Goal: Information Seeking & Learning: Learn about a topic

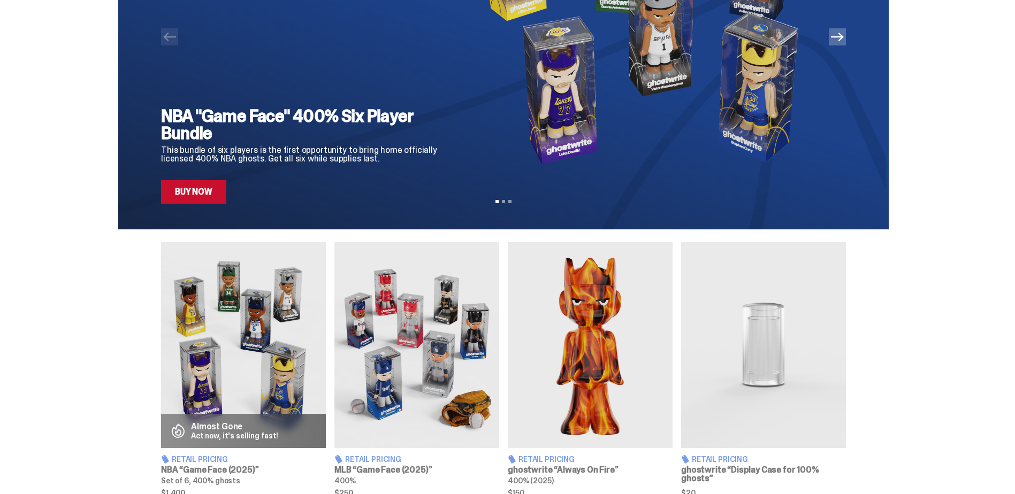
scroll to position [161, 0]
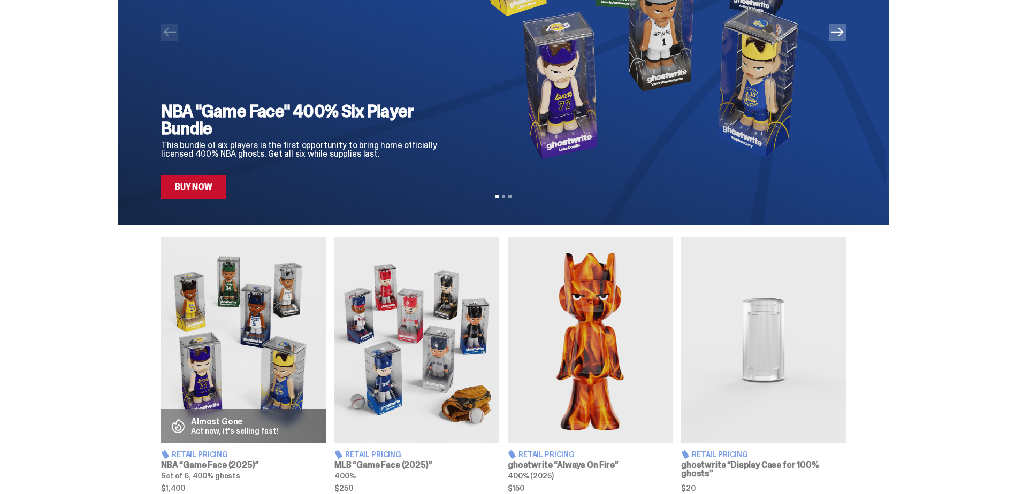
click at [199, 186] on link "Buy Now" at bounding box center [193, 188] width 65 height 24
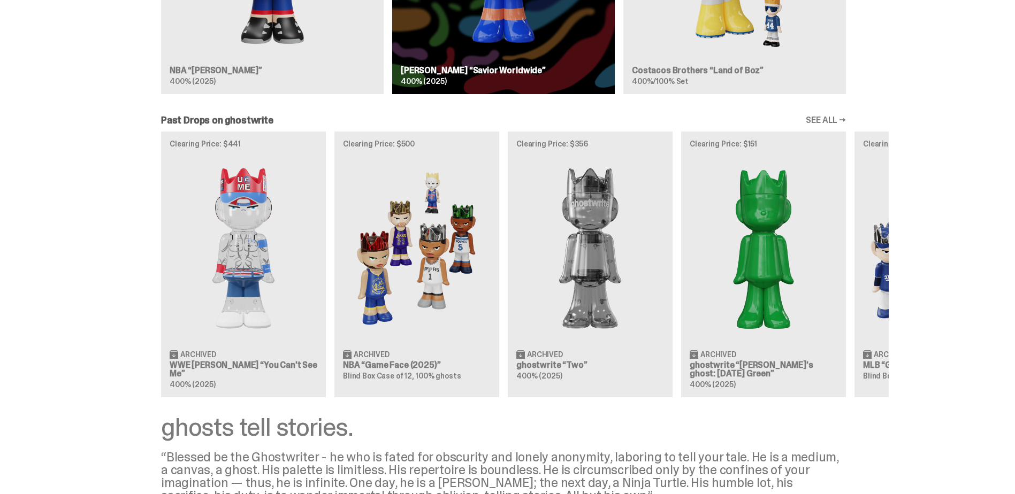
scroll to position [910, 0]
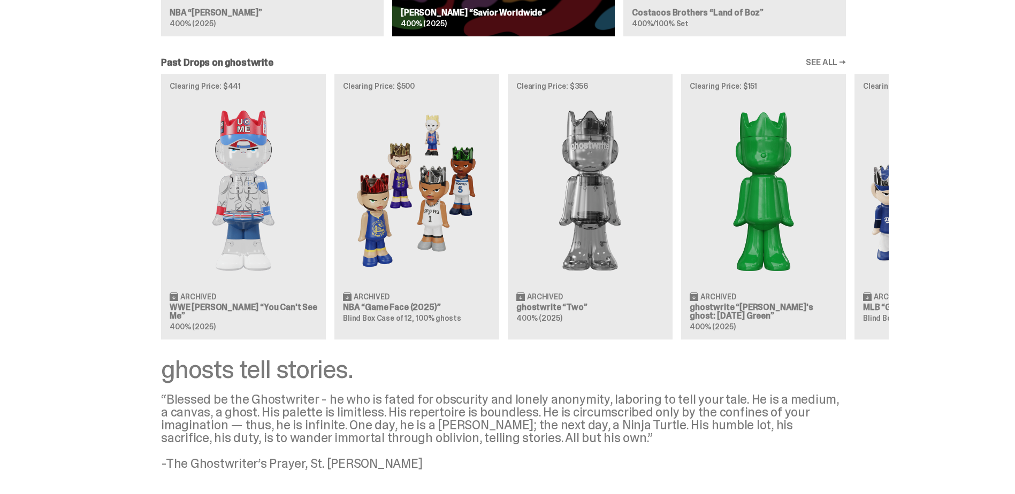
click at [424, 250] on div "Clearing Price: $441 Archived WWE [PERSON_NAME] “You Can't See Me” 400% (2025) …" at bounding box center [503, 206] width 771 height 265
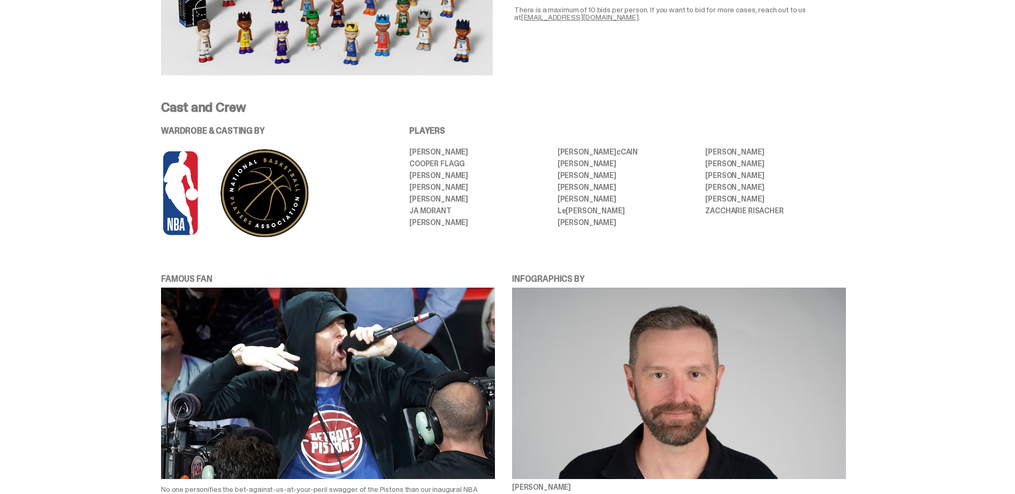
scroll to position [2140, 0]
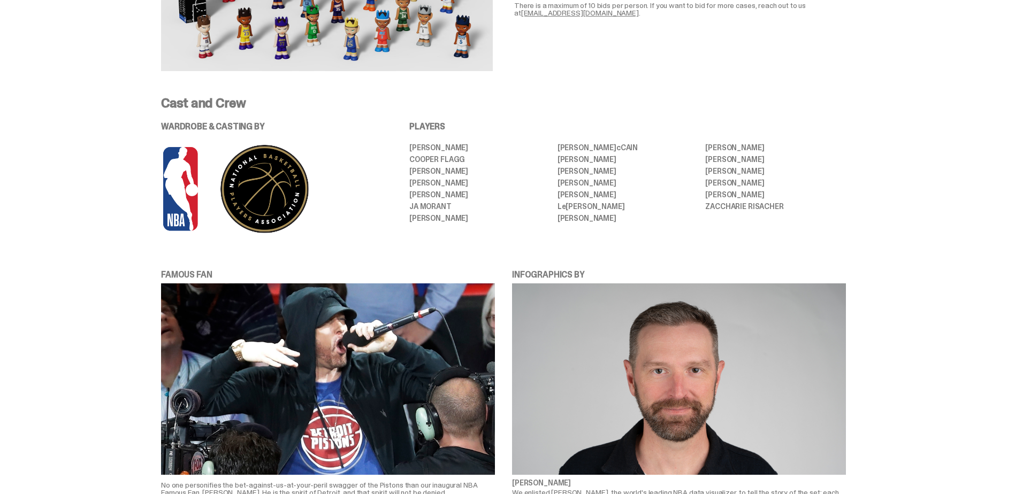
click at [755, 207] on li "ZACCHARIE RISACHER" at bounding box center [775, 206] width 141 height 7
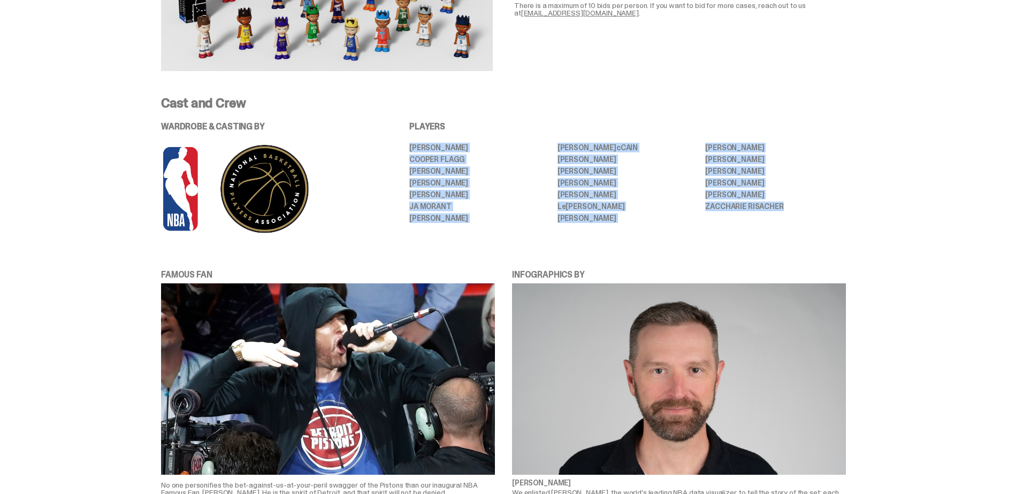
drag, startPoint x: 754, startPoint y: 207, endPoint x: 412, endPoint y: 147, distance: 347.8
click at [412, 147] on div "WARDROBE & CASTING BY PLAYERS [PERSON_NAME] [PERSON_NAME] [PERSON_NAME] [PERSON…" at bounding box center [503, 179] width 685 height 112
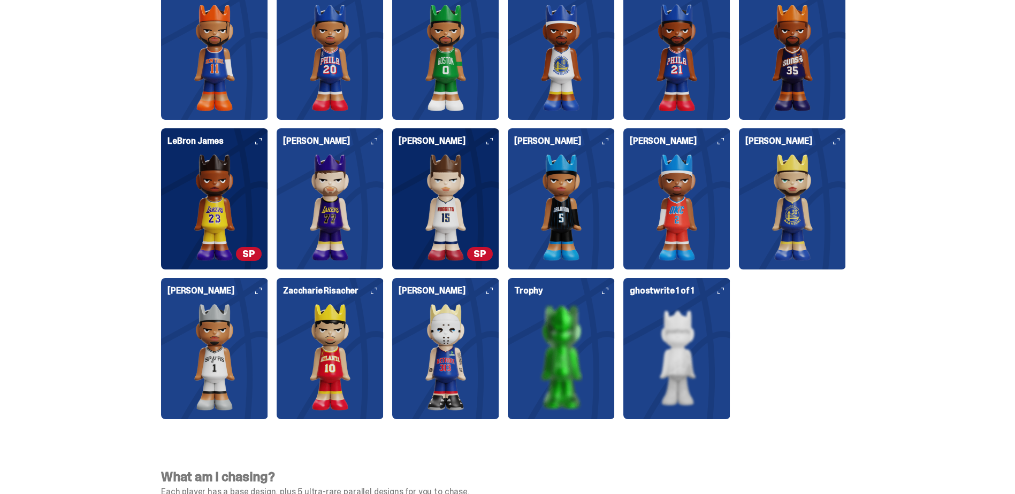
scroll to position [2890, 0]
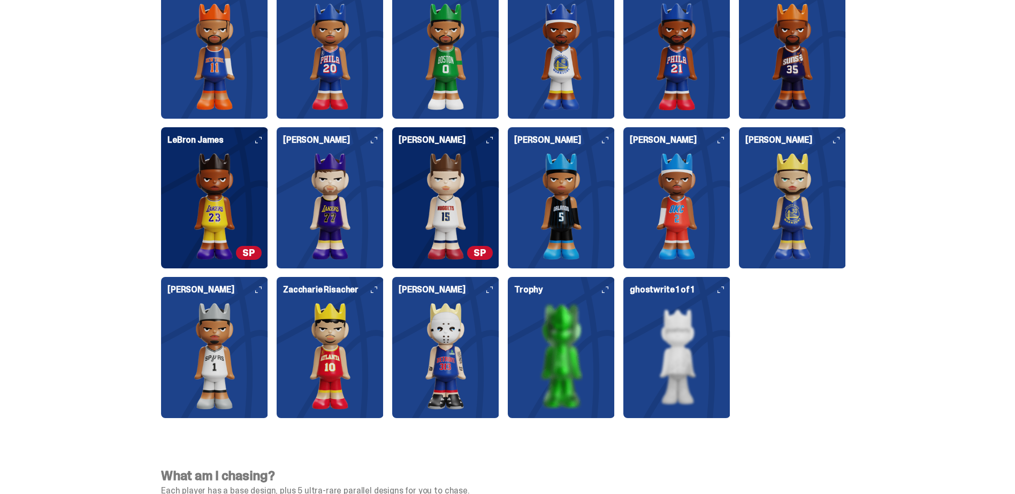
click at [724, 292] on icon at bounding box center [721, 290] width 6 height 6
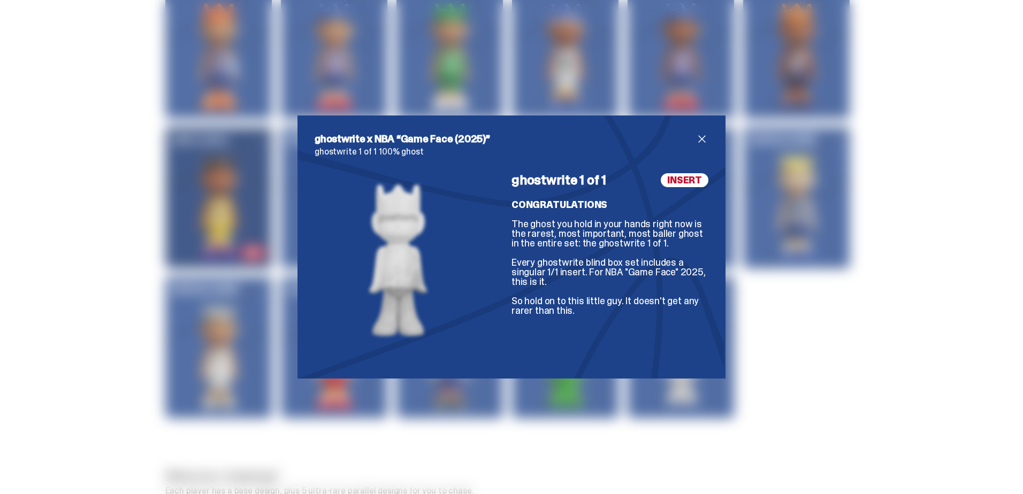
click at [698, 134] on span "close" at bounding box center [702, 139] width 13 height 13
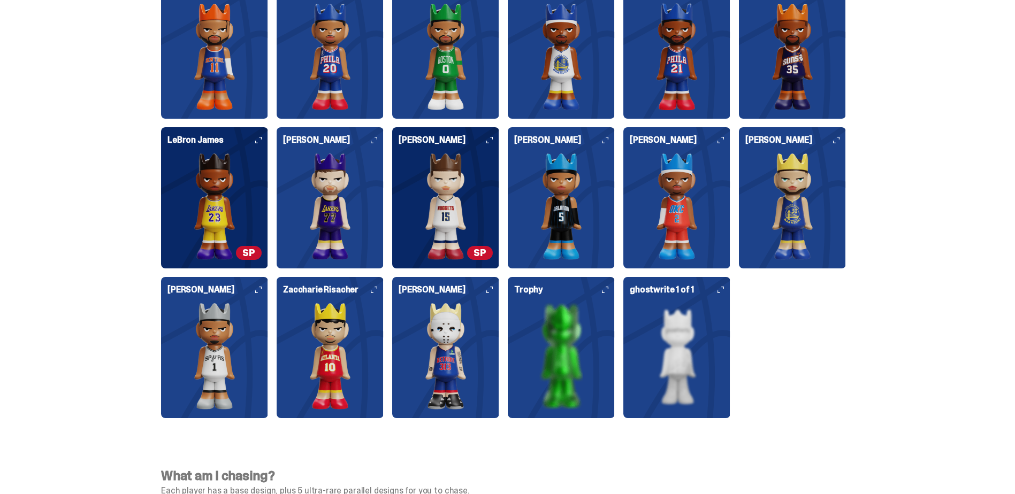
click at [607, 293] on use at bounding box center [605, 290] width 6 height 6
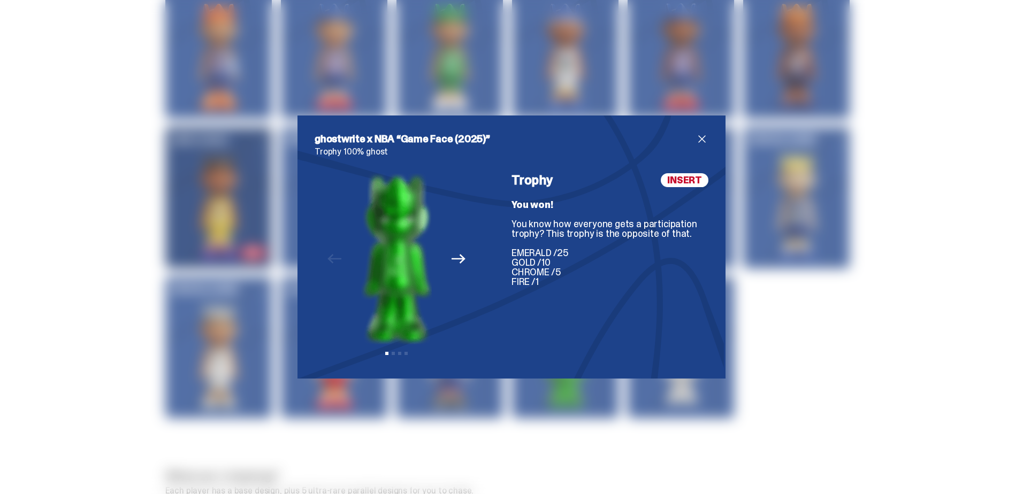
click at [452, 260] on icon "Next" at bounding box center [459, 259] width 14 height 14
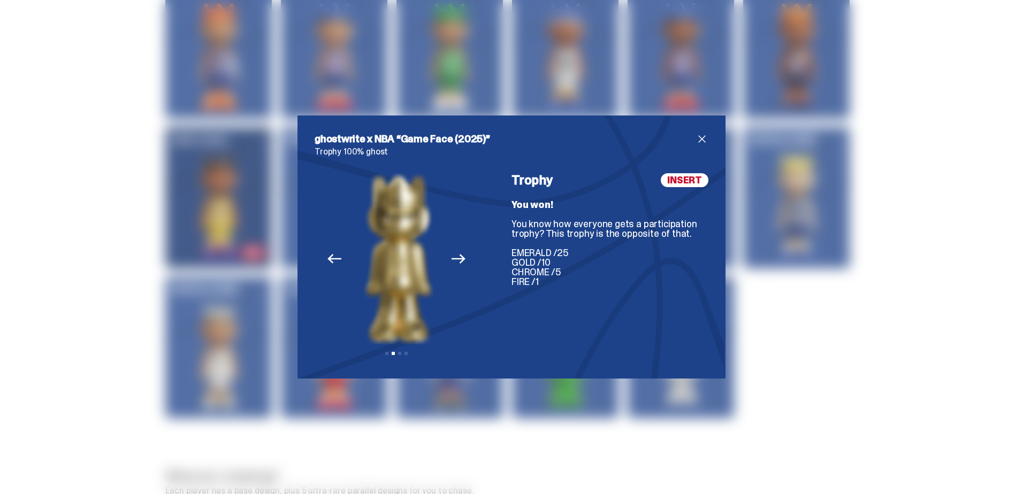
click at [456, 261] on icon "Next" at bounding box center [459, 259] width 14 height 14
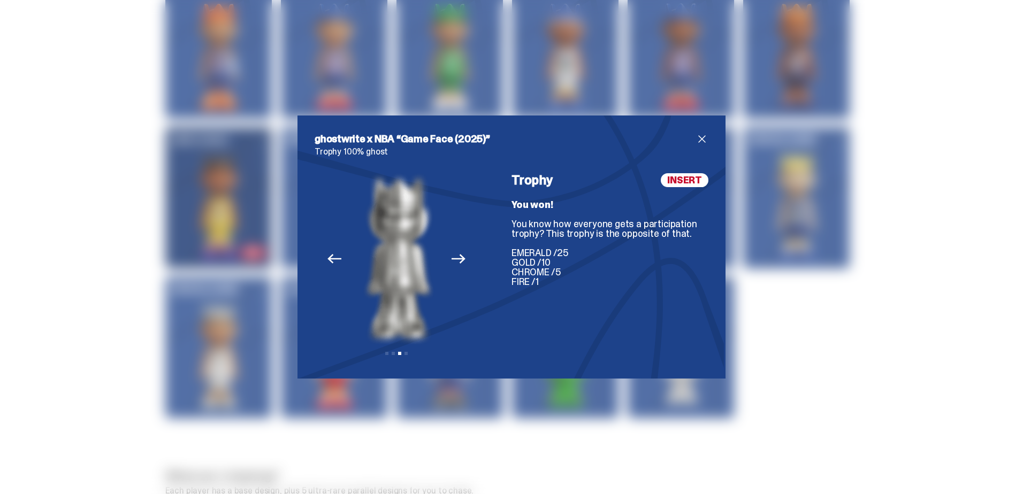
click at [456, 261] on icon "Next" at bounding box center [459, 259] width 14 height 14
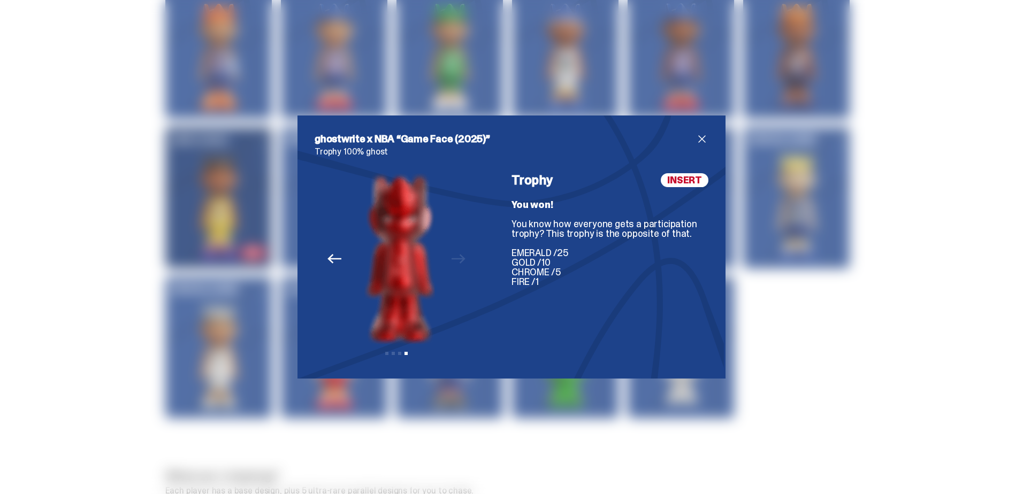
click at [456, 257] on img at bounding box center [399, 258] width 137 height 171
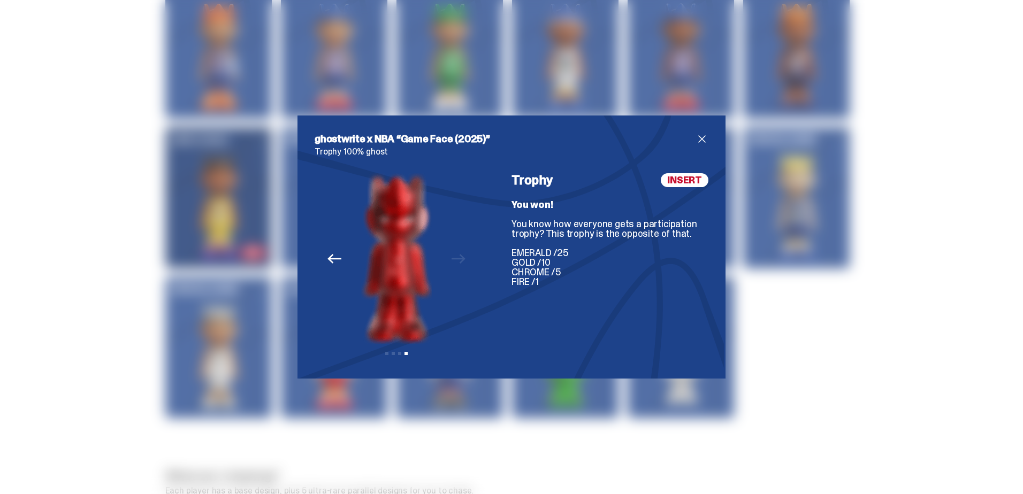
click at [333, 260] on icon "Previous" at bounding box center [334, 259] width 14 height 14
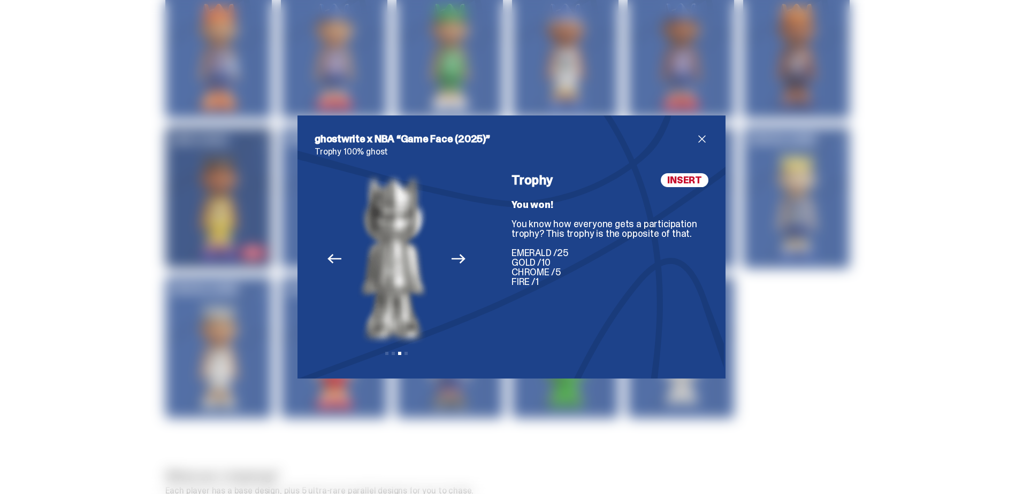
click at [335, 260] on icon "Previous" at bounding box center [334, 259] width 14 height 10
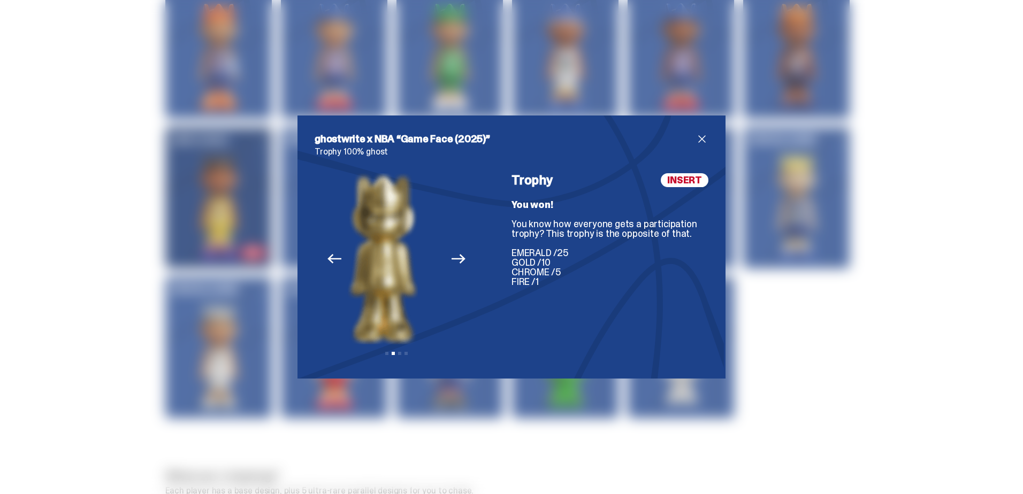
click at [335, 259] on icon "Previous" at bounding box center [334, 259] width 14 height 10
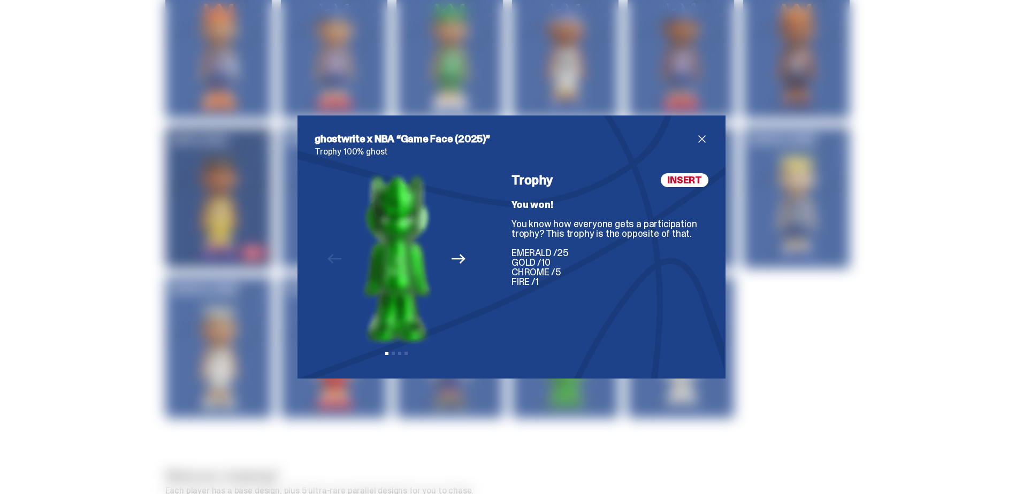
click at [699, 146] on div "ghostwrite x NBA “Game Face (2025)” Trophy 100% ghost Previous Next View slide …" at bounding box center [512, 247] width 394 height 229
click at [698, 141] on span "close" at bounding box center [702, 139] width 13 height 13
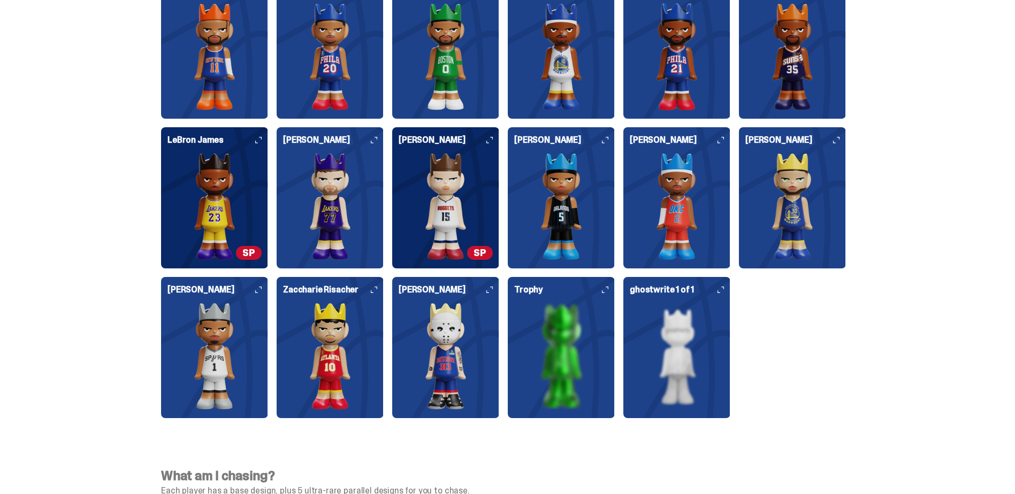
click at [442, 327] on img at bounding box center [446, 356] width 94 height 107
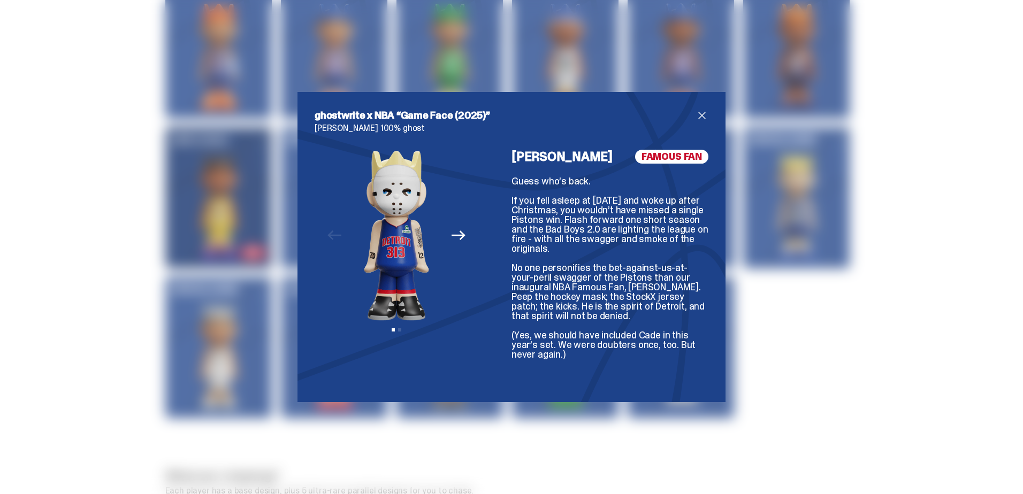
click at [457, 238] on icon "Next" at bounding box center [459, 235] width 14 height 14
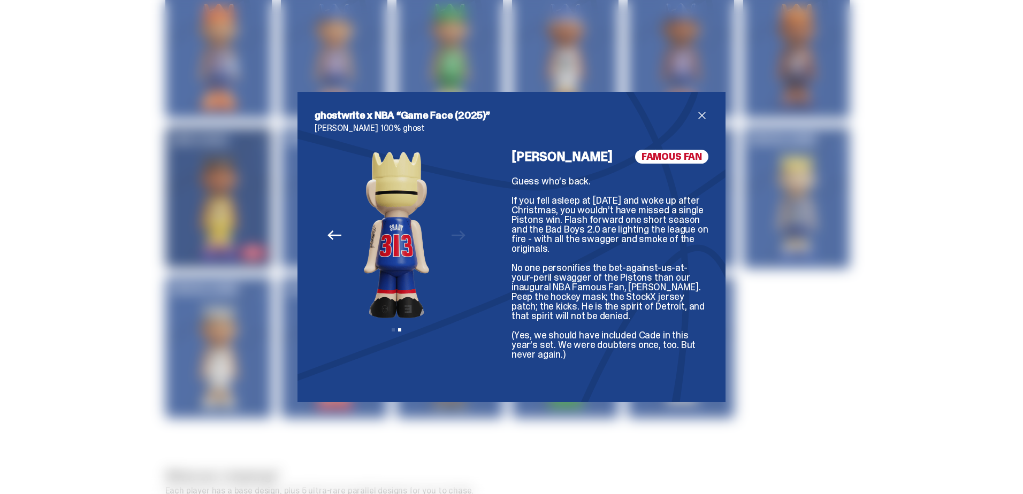
click at [338, 238] on icon "Previous" at bounding box center [334, 235] width 14 height 14
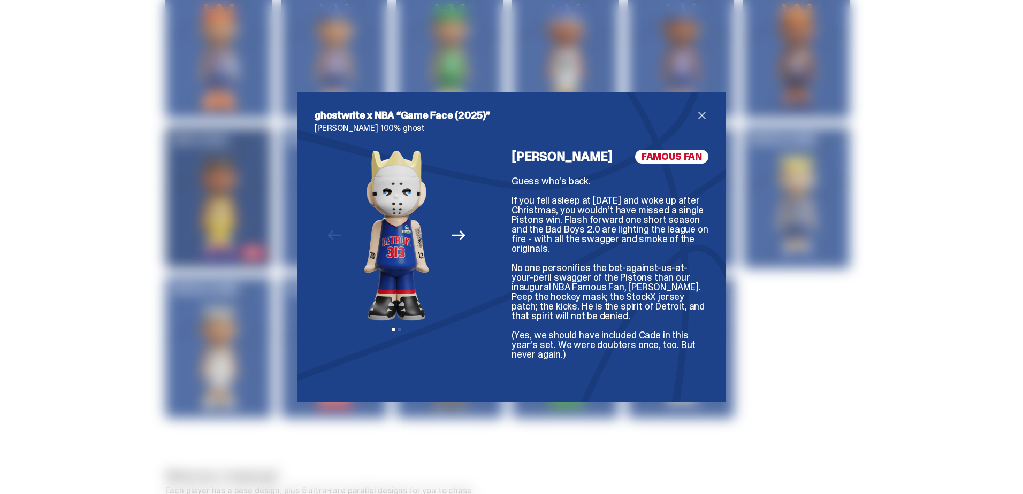
click at [698, 113] on span "close" at bounding box center [702, 115] width 13 height 13
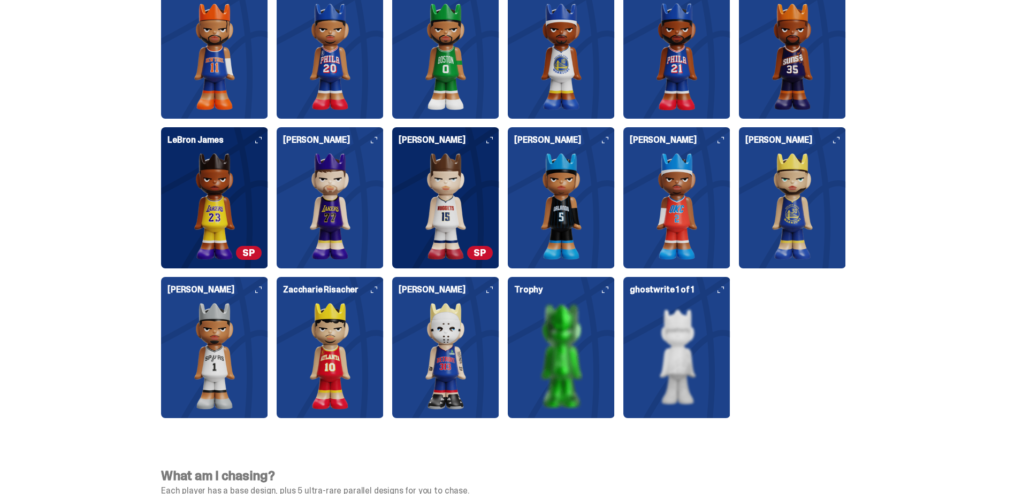
click at [344, 336] on img at bounding box center [330, 356] width 94 height 107
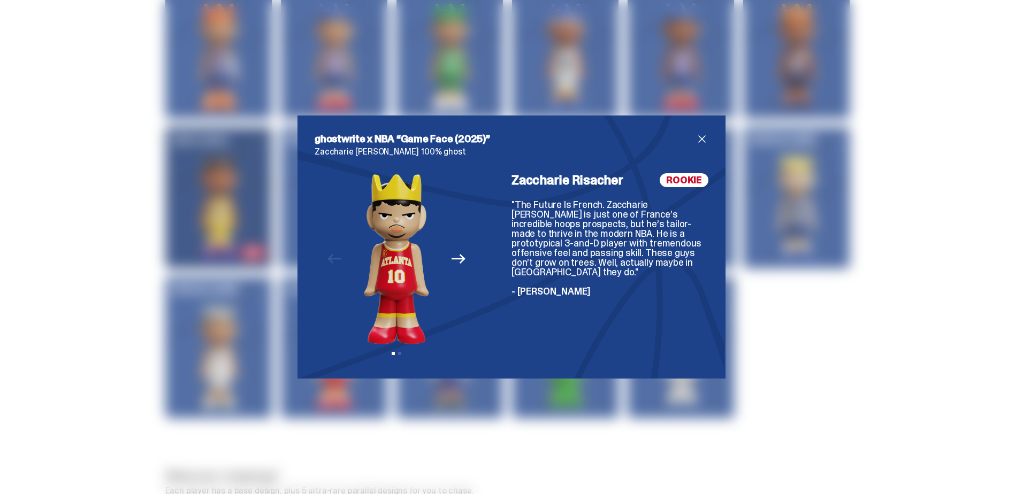
click at [456, 266] on icon "Next" at bounding box center [459, 259] width 14 height 14
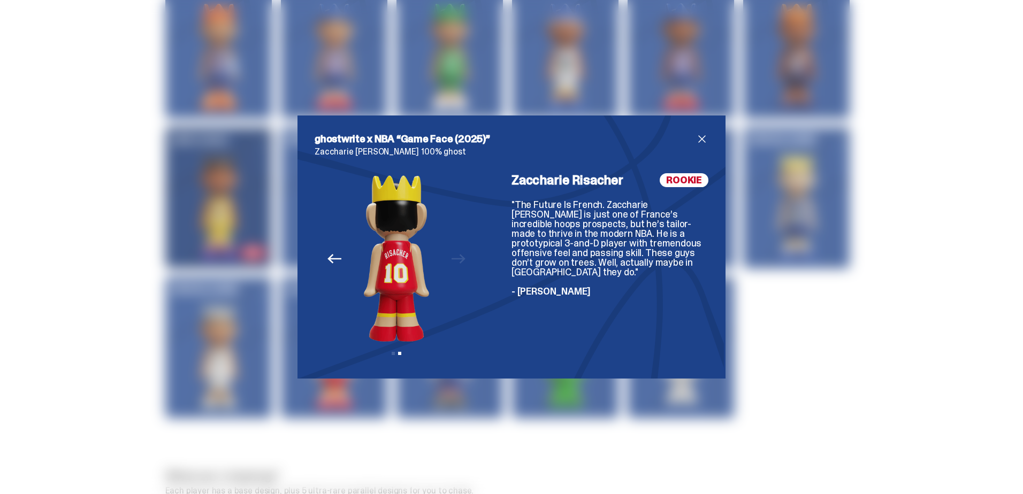
click at [704, 143] on span "close" at bounding box center [702, 139] width 13 height 13
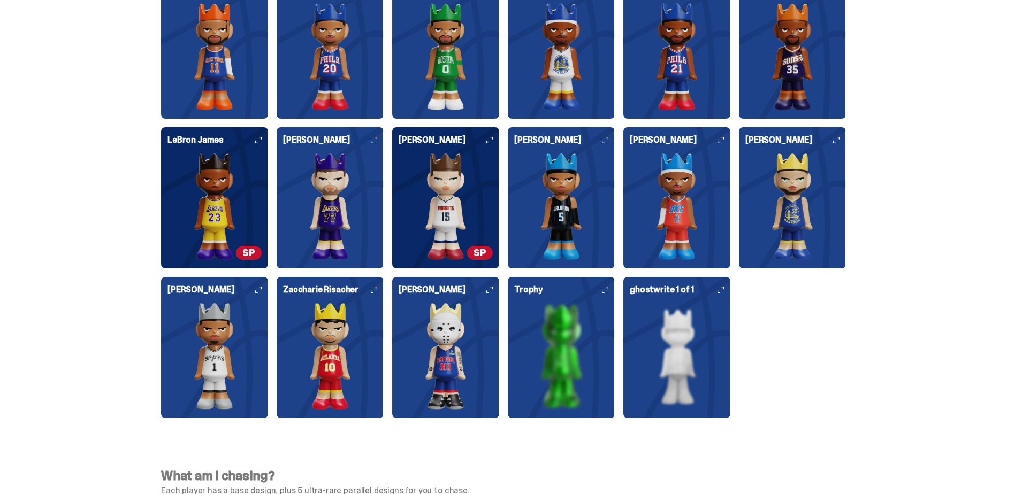
click at [676, 180] on img at bounding box center [677, 206] width 94 height 107
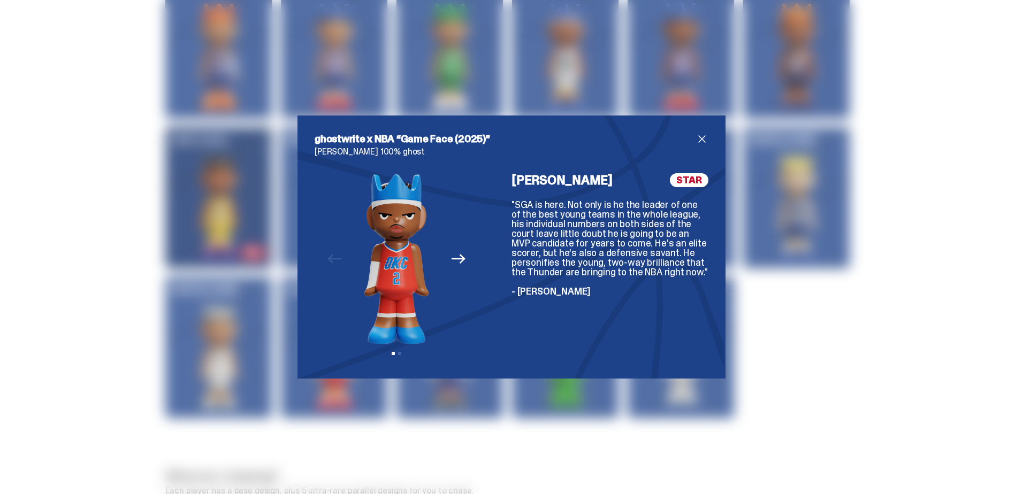
click at [461, 256] on icon "Next" at bounding box center [459, 259] width 14 height 14
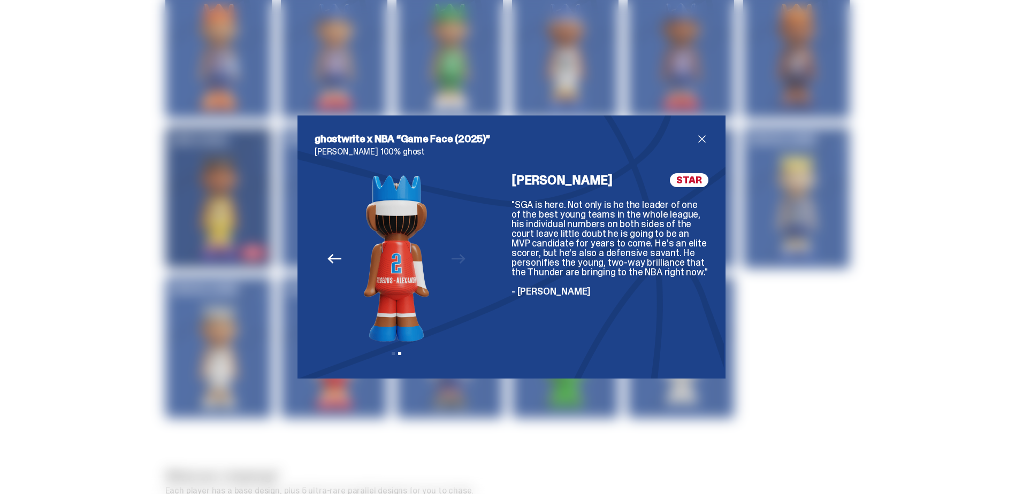
click at [331, 256] on icon "Previous" at bounding box center [334, 259] width 14 height 14
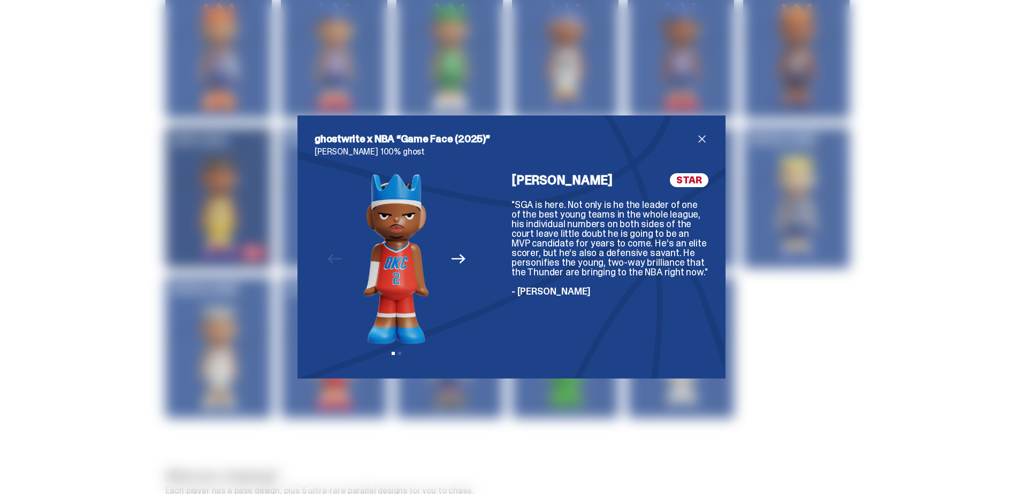
click at [699, 141] on span "close" at bounding box center [702, 139] width 13 height 13
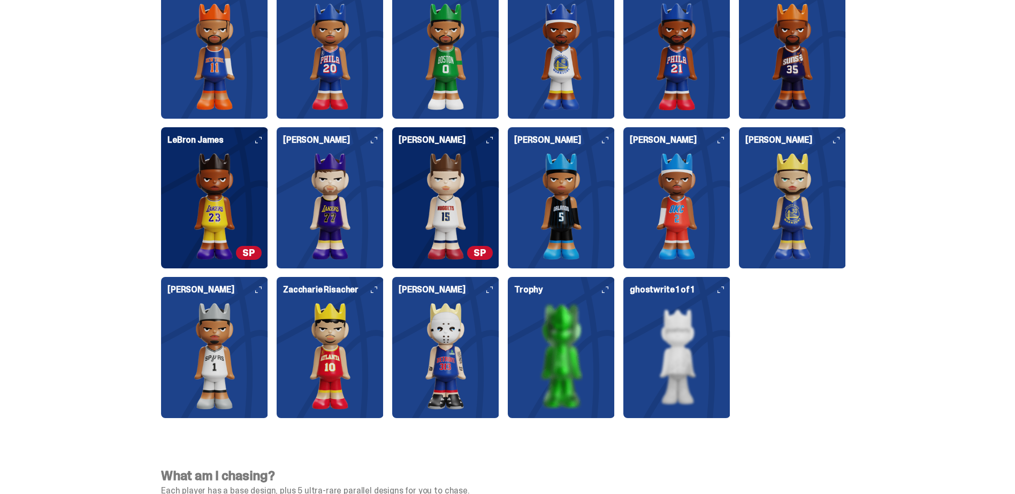
click at [565, 161] on img at bounding box center [561, 206] width 94 height 107
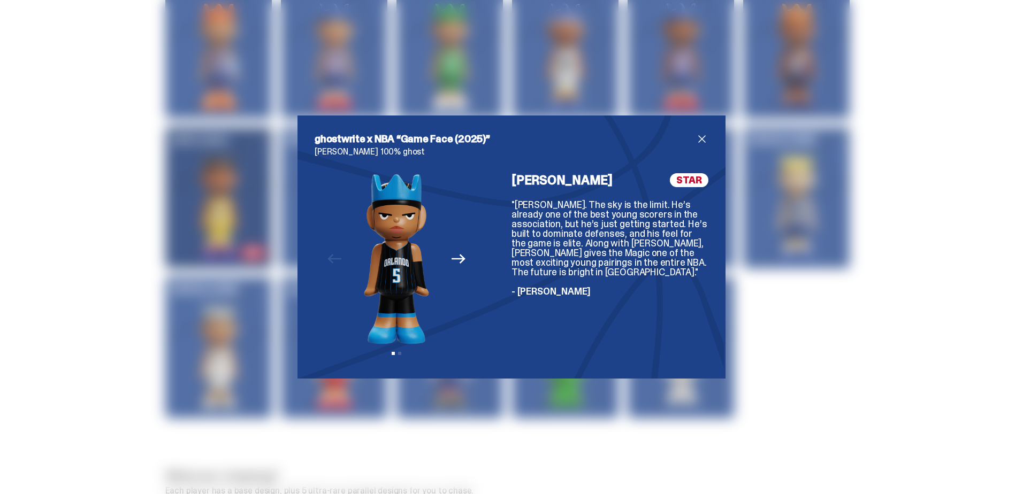
click at [700, 136] on span "close" at bounding box center [702, 139] width 13 height 13
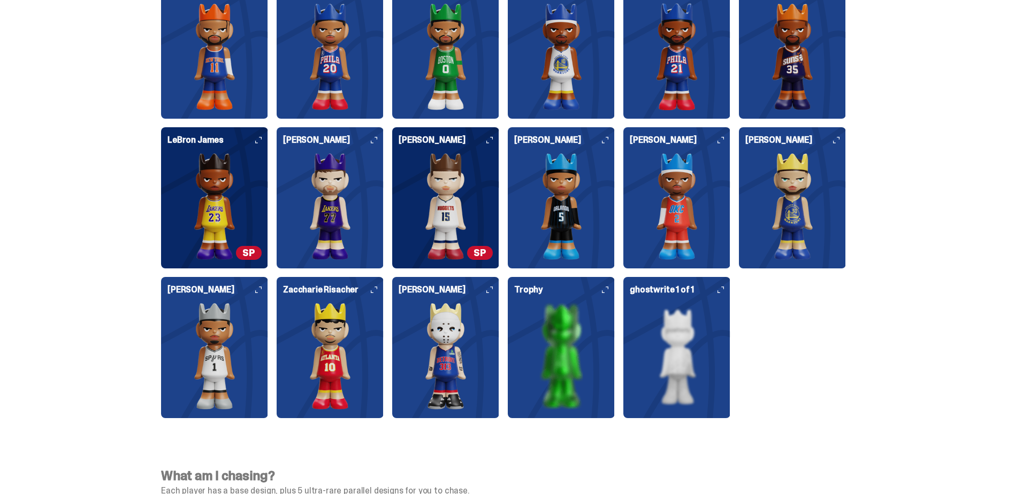
click at [788, 178] on img at bounding box center [792, 206] width 94 height 107
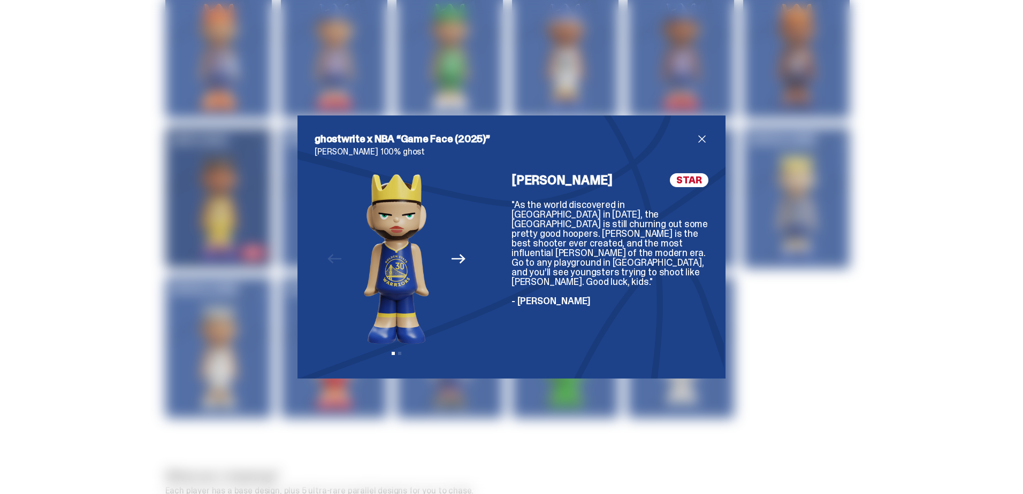
click at [702, 139] on span "close" at bounding box center [702, 139] width 13 height 13
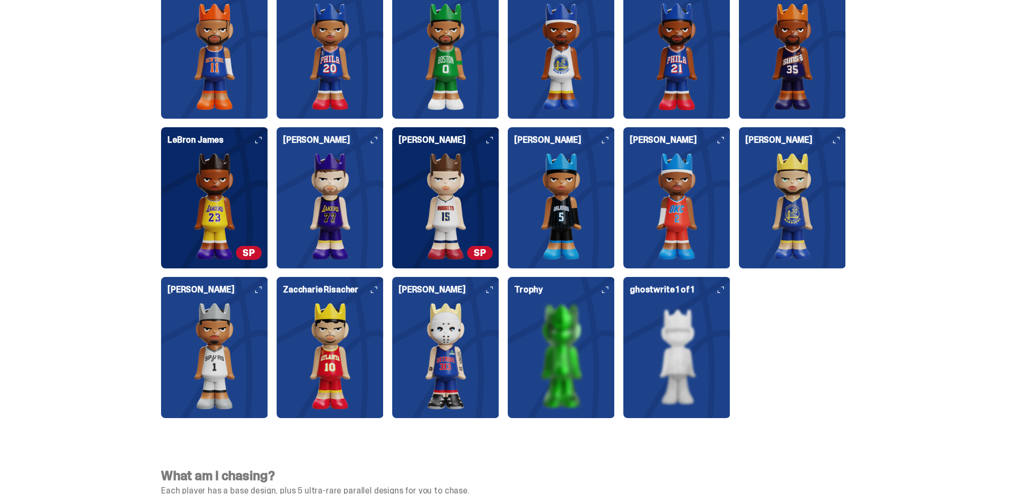
click at [456, 165] on img at bounding box center [446, 206] width 94 height 107
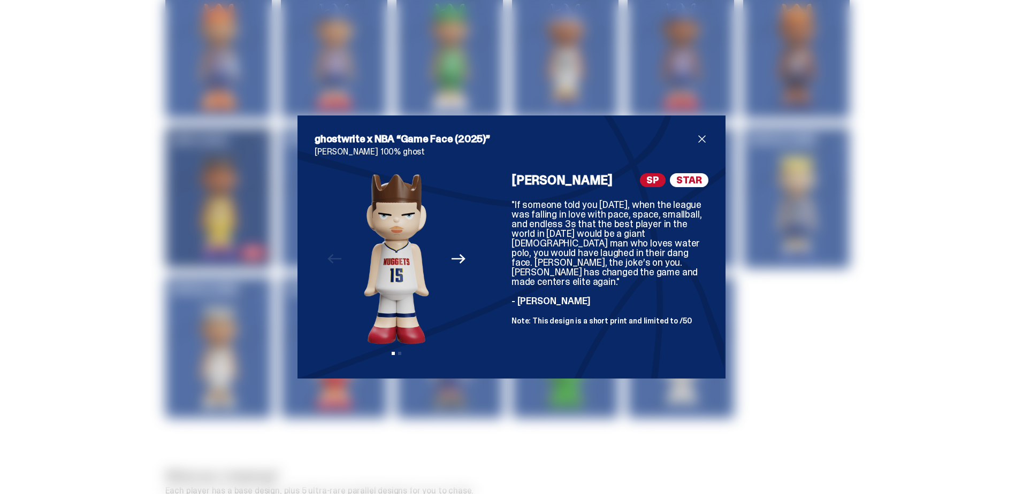
click at [456, 255] on icon "Next" at bounding box center [459, 259] width 14 height 10
click at [698, 136] on span "close" at bounding box center [702, 139] width 13 height 13
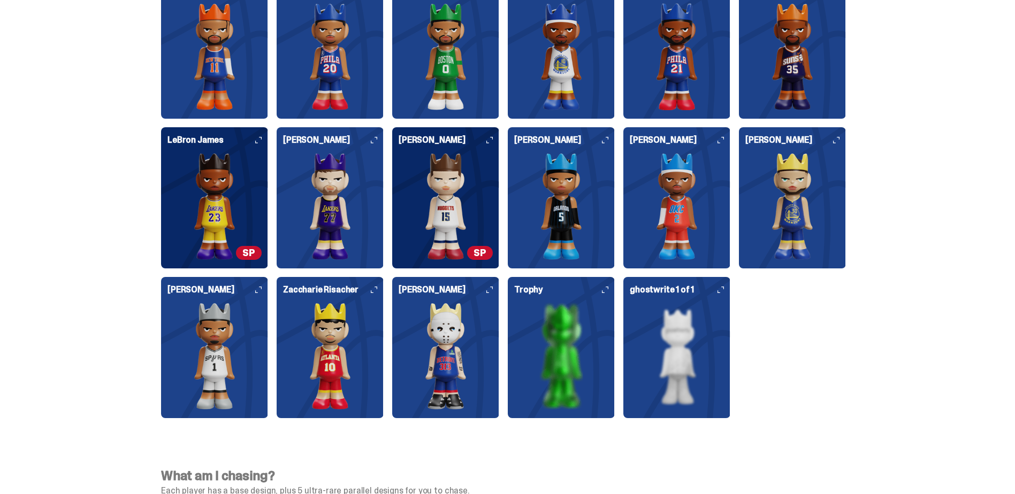
click at [343, 171] on img at bounding box center [330, 206] width 94 height 107
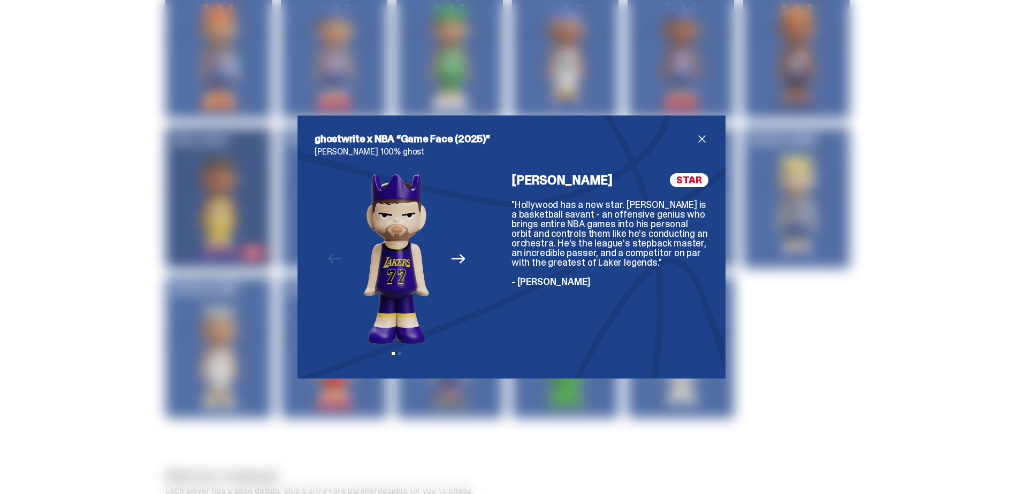
click at [455, 259] on icon "Next" at bounding box center [459, 259] width 14 height 10
click at [696, 139] on span "close" at bounding box center [702, 139] width 13 height 13
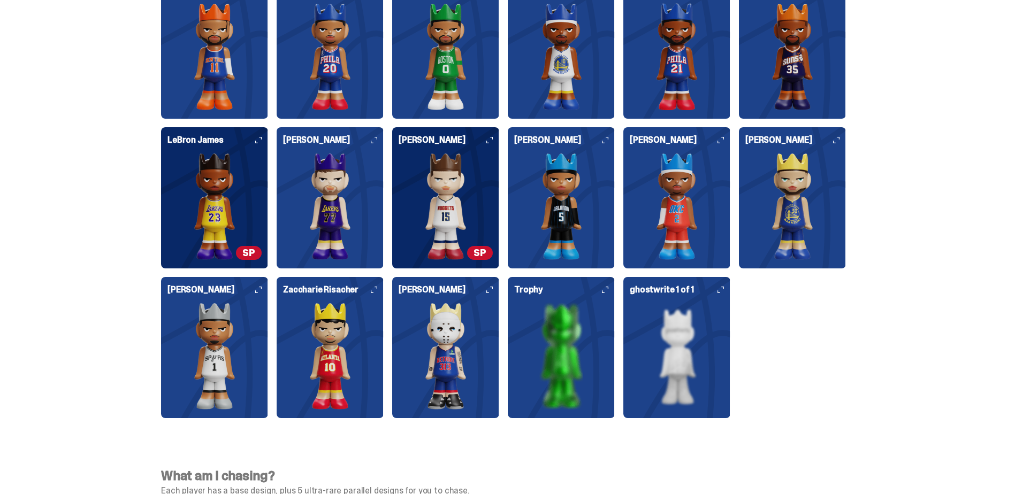
click at [242, 172] on img at bounding box center [214, 206] width 94 height 107
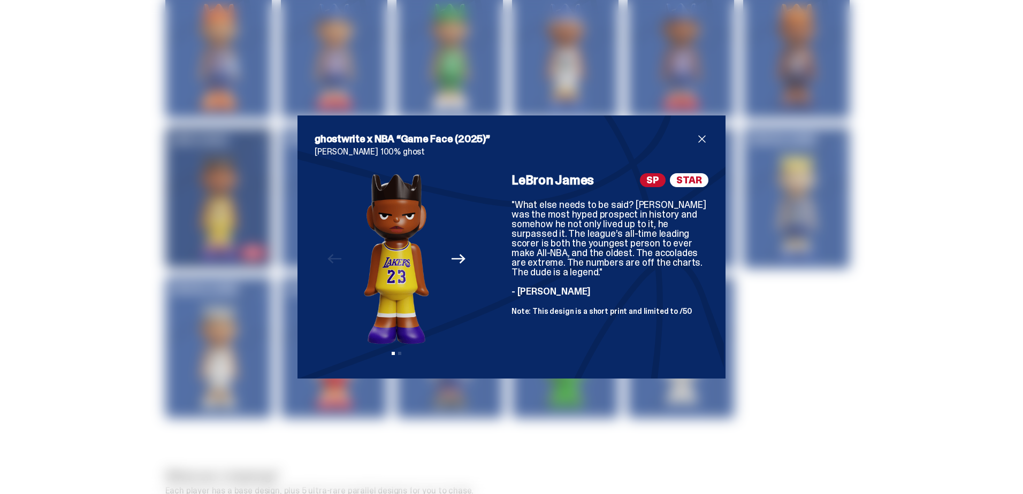
click at [457, 259] on icon "Next" at bounding box center [459, 259] width 14 height 10
click at [701, 141] on span "close" at bounding box center [702, 139] width 13 height 13
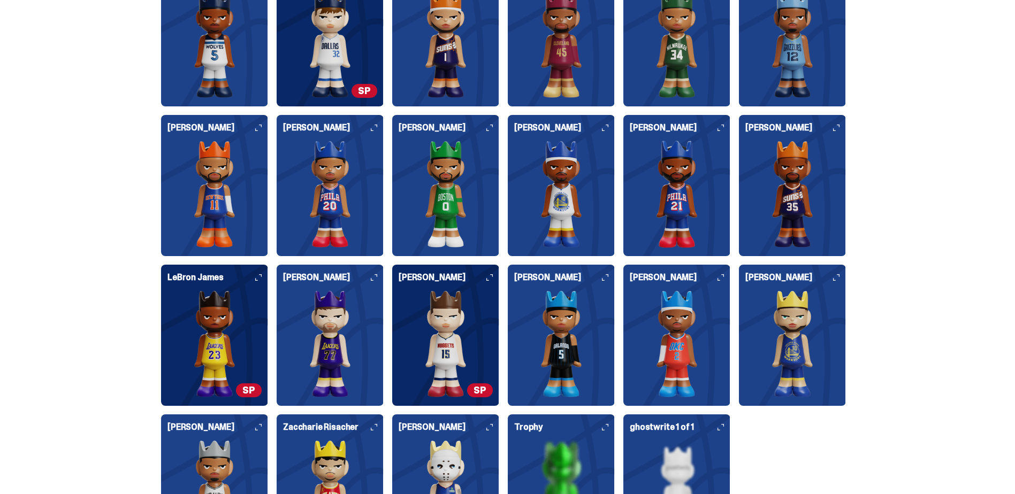
scroll to position [2729, 0]
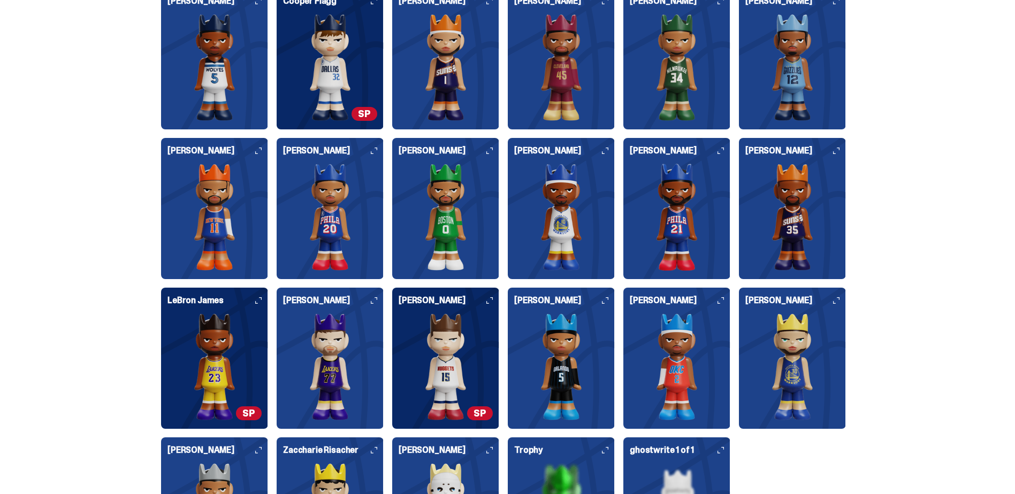
click at [332, 150] on h6 "[PERSON_NAME]" at bounding box center [330, 155] width 94 height 17
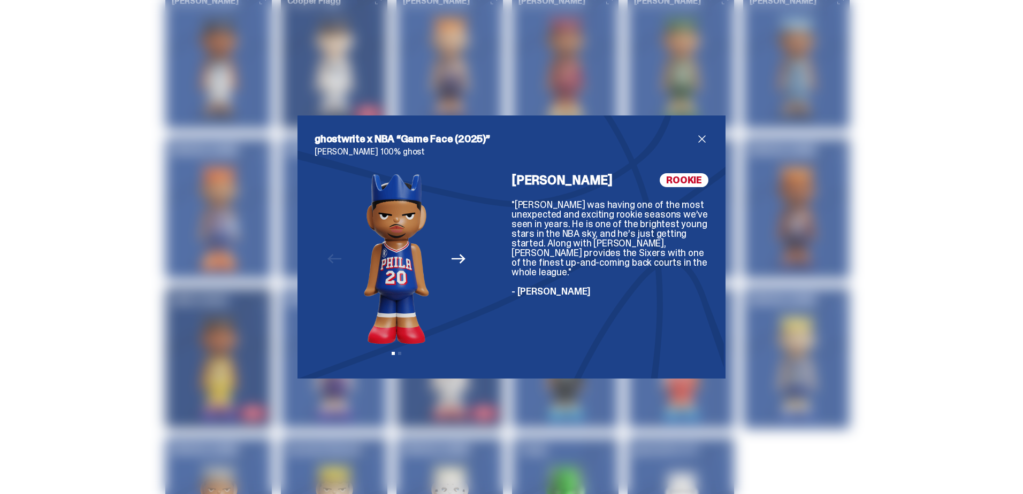
click at [698, 134] on span "close" at bounding box center [702, 139] width 13 height 13
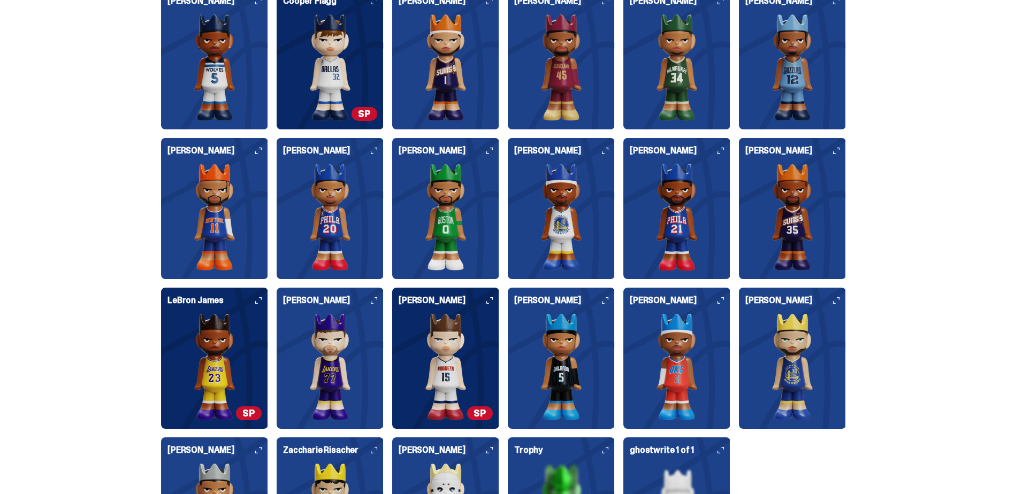
click at [691, 196] on img at bounding box center [677, 217] width 94 height 107
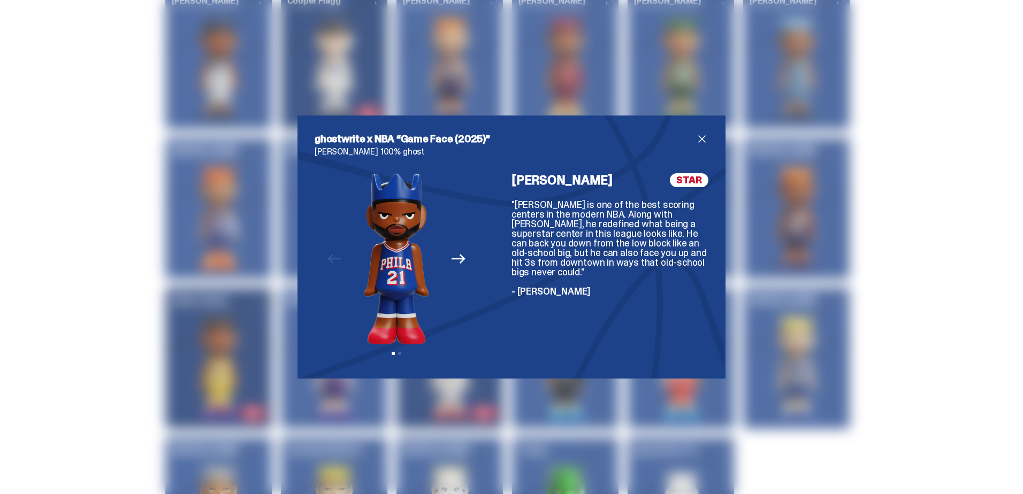
click at [702, 141] on span "close" at bounding box center [702, 139] width 13 height 13
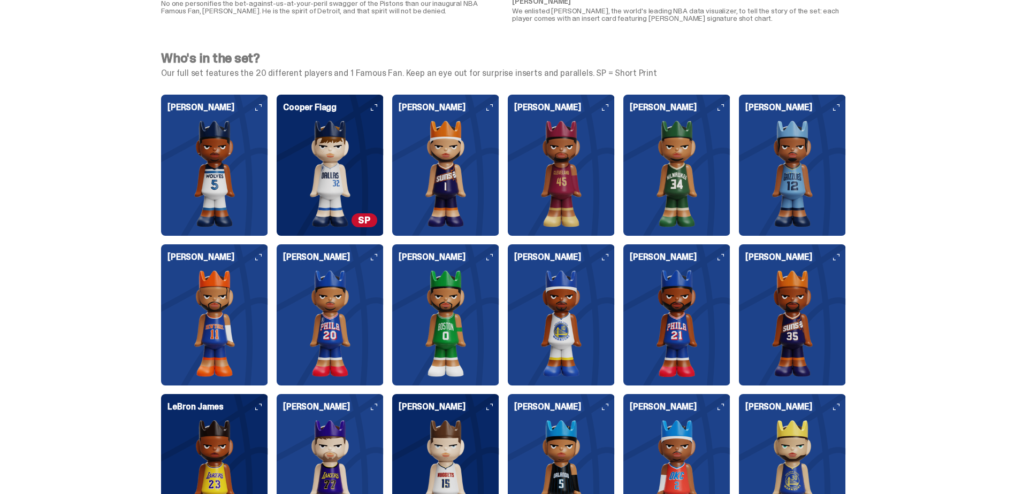
scroll to position [2622, 0]
click at [606, 166] on img at bounding box center [561, 174] width 94 height 107
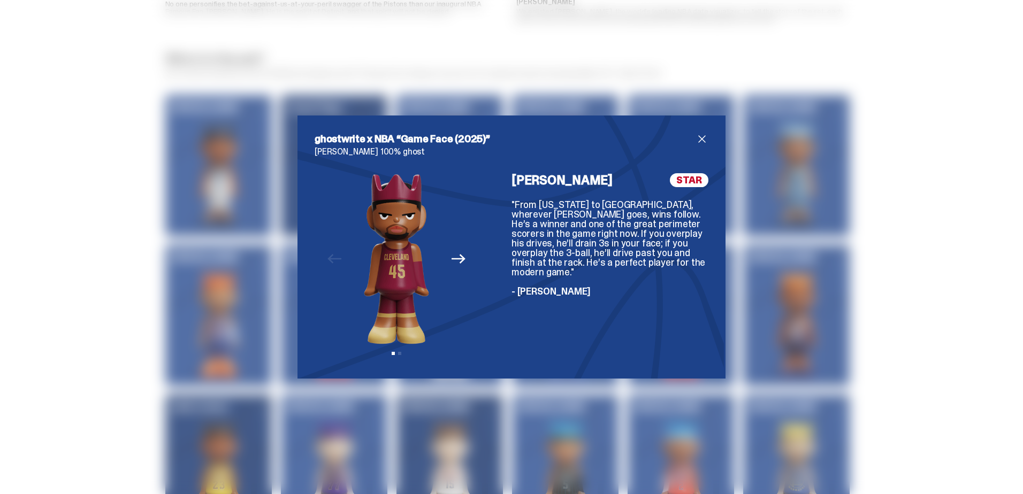
click at [603, 93] on div "ghostwrite x NBA “Game Face (2025)” [PERSON_NAME] 100% ghost Previous Next View…" at bounding box center [511, 247] width 1023 height 494
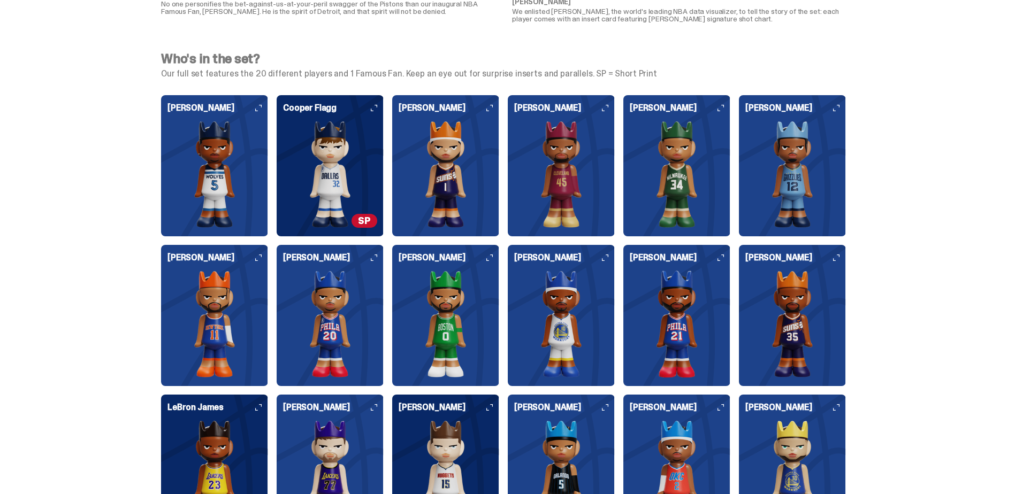
click at [450, 129] on img at bounding box center [446, 174] width 94 height 107
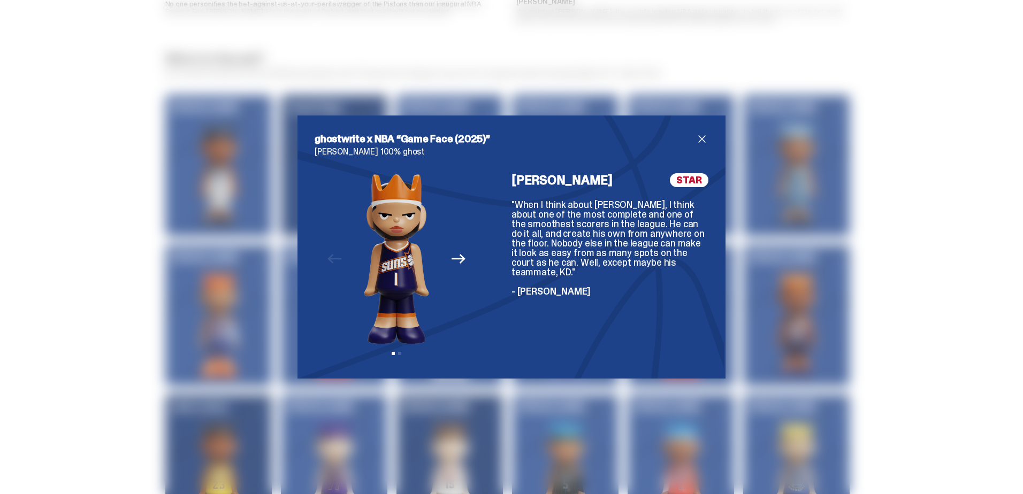
drag, startPoint x: 393, startPoint y: 77, endPoint x: 370, endPoint y: 109, distance: 39.2
click at [393, 76] on div "ghostwrite x NBA “Game Face (2025)” [PERSON_NAME] 100% ghost Previous Next View…" at bounding box center [511, 247] width 1023 height 494
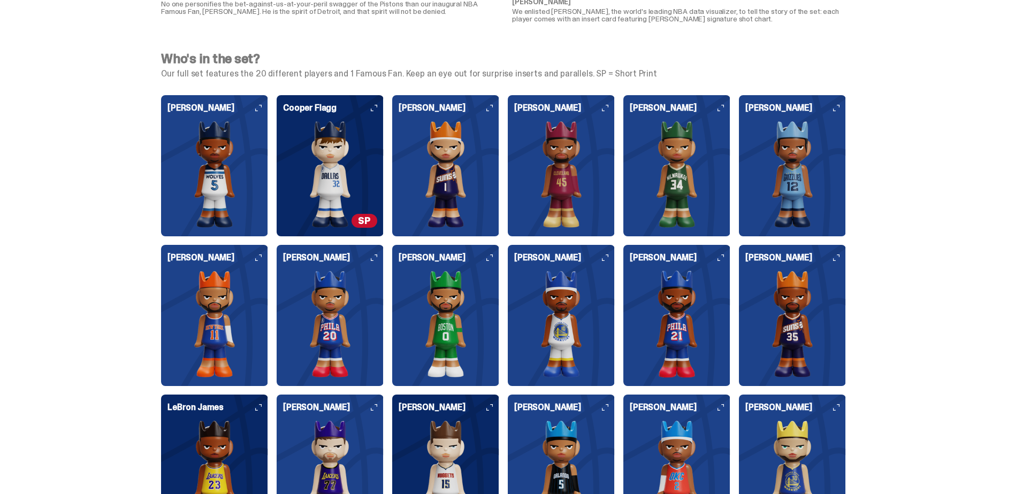
click at [353, 158] on img at bounding box center [330, 174] width 94 height 107
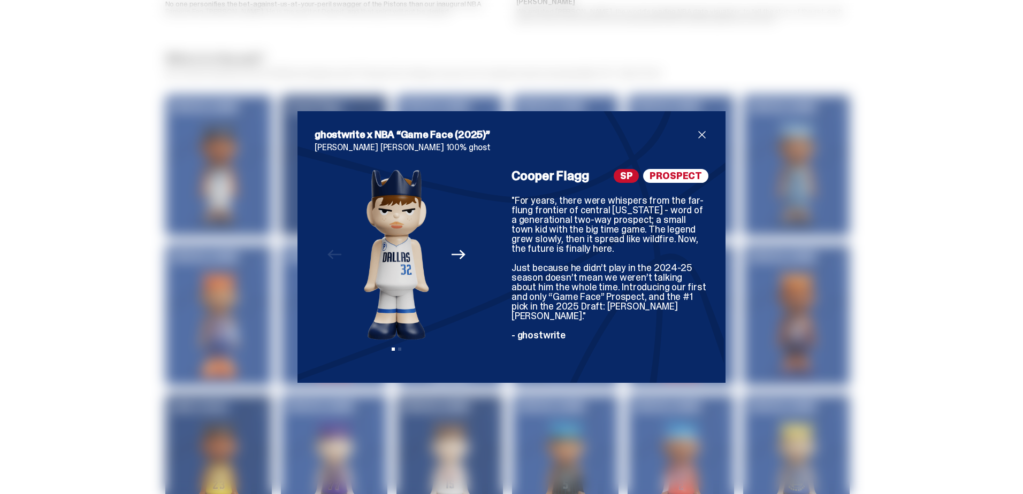
click at [563, 3] on div "ghostwrite x NBA “Game Face (2025)” [PERSON_NAME] [PERSON_NAME] 100% ghost Prev…" at bounding box center [511, 247] width 1023 height 494
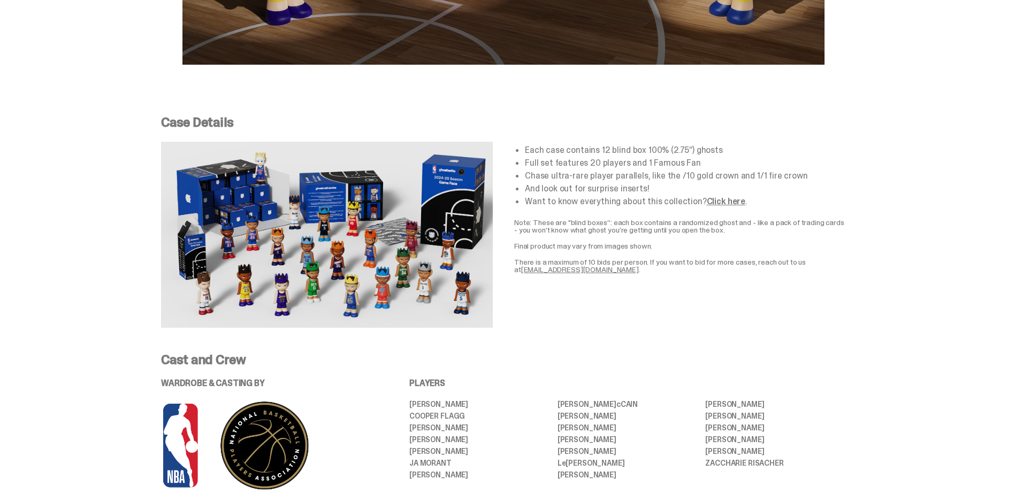
drag, startPoint x: 613, startPoint y: 69, endPoint x: 644, endPoint y: -56, distance: 128.6
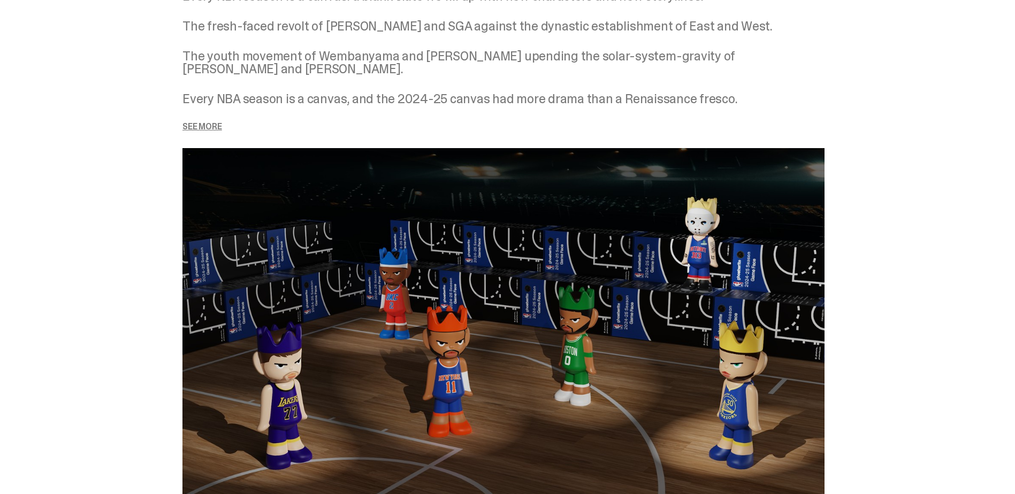
drag, startPoint x: 587, startPoint y: 203, endPoint x: 634, endPoint y: 57, distance: 153.3
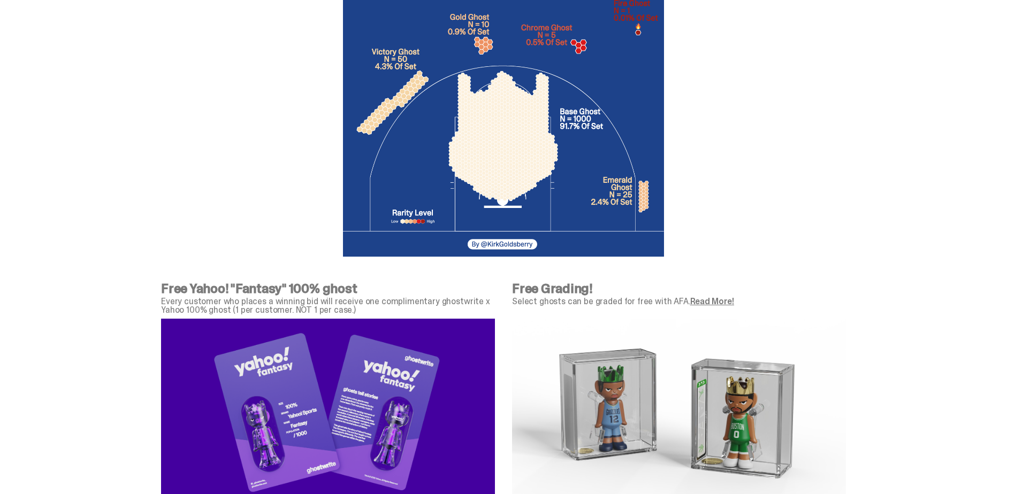
drag, startPoint x: 812, startPoint y: 218, endPoint x: 809, endPoint y: 142, distance: 76.6
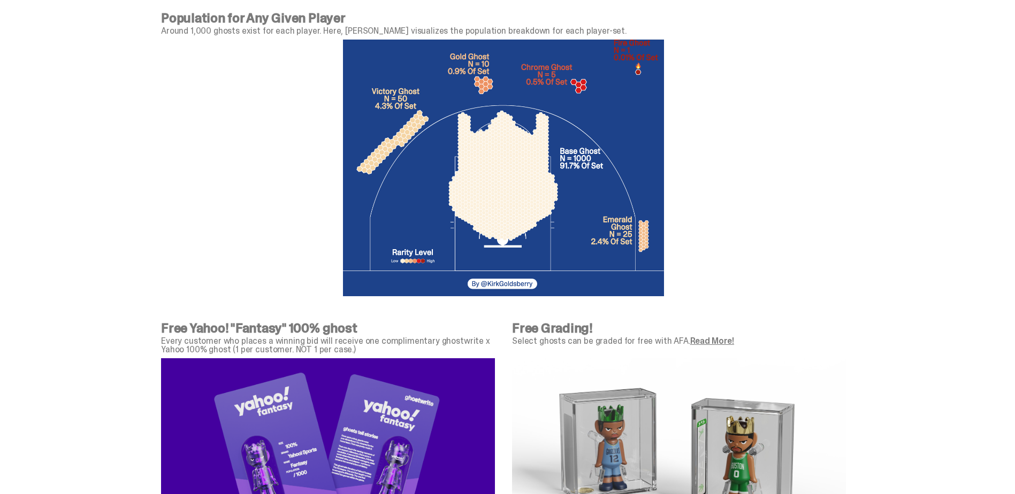
click at [692, 340] on link "Read More!" at bounding box center [712, 341] width 44 height 11
